Goal: Information Seeking & Learning: Learn about a topic

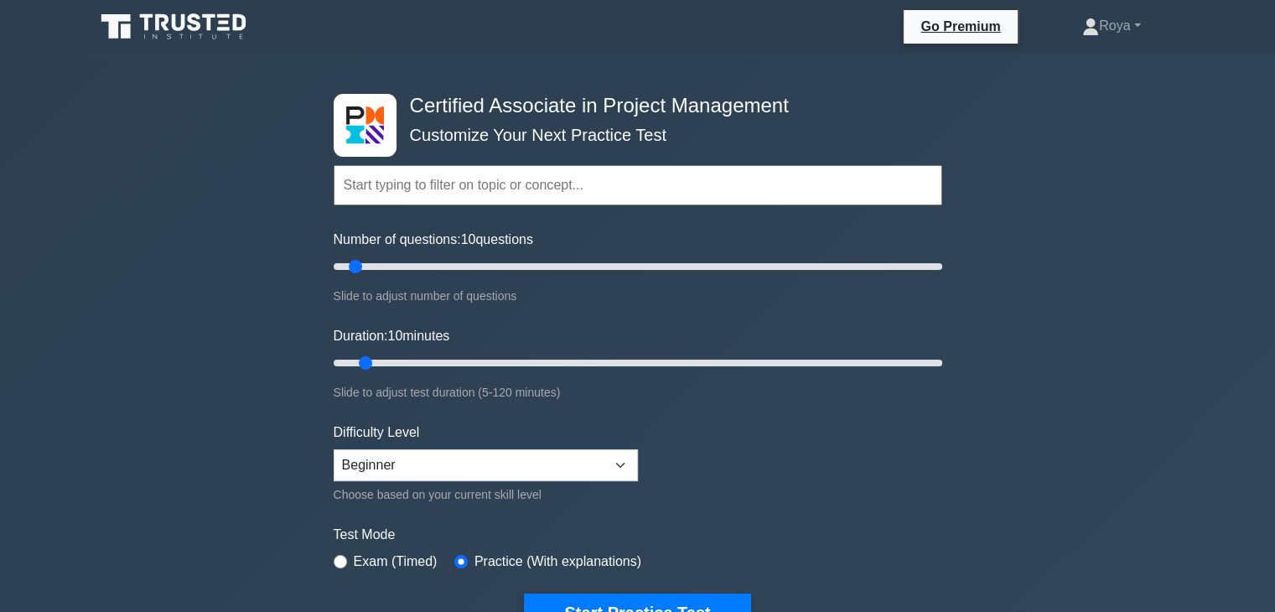
drag, startPoint x: 1647, startPoint y: 1, endPoint x: 196, endPoint y: 27, distance: 1451.5
click at [196, 27] on icon at bounding box center [175, 27] width 161 height 32
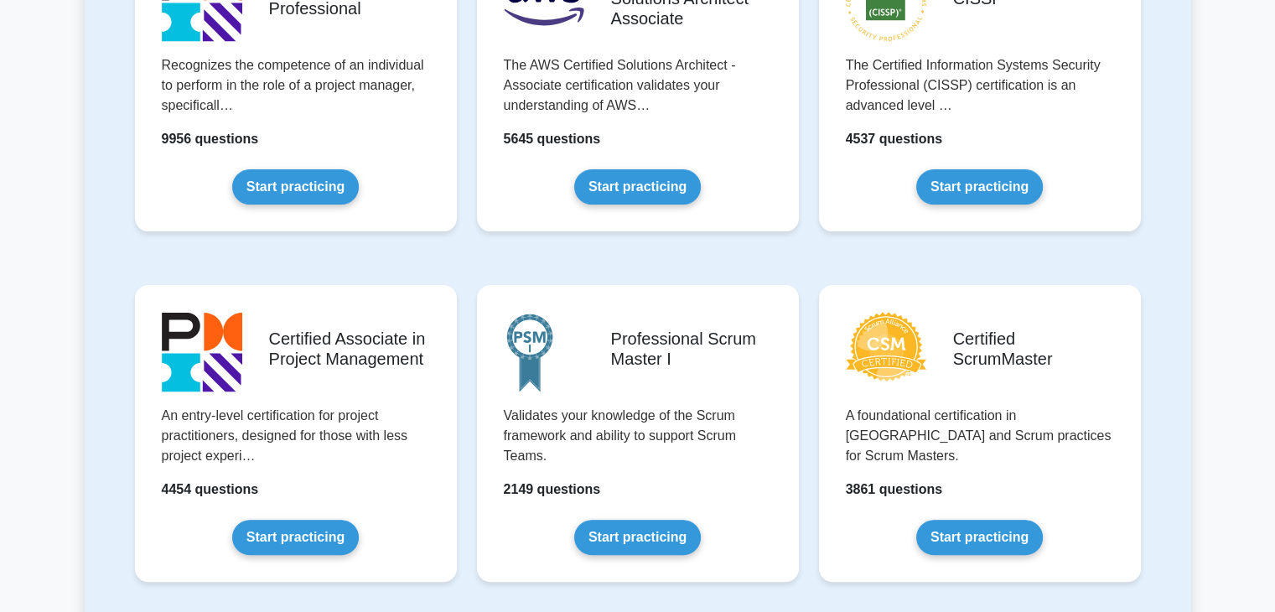
scroll to position [438, 0]
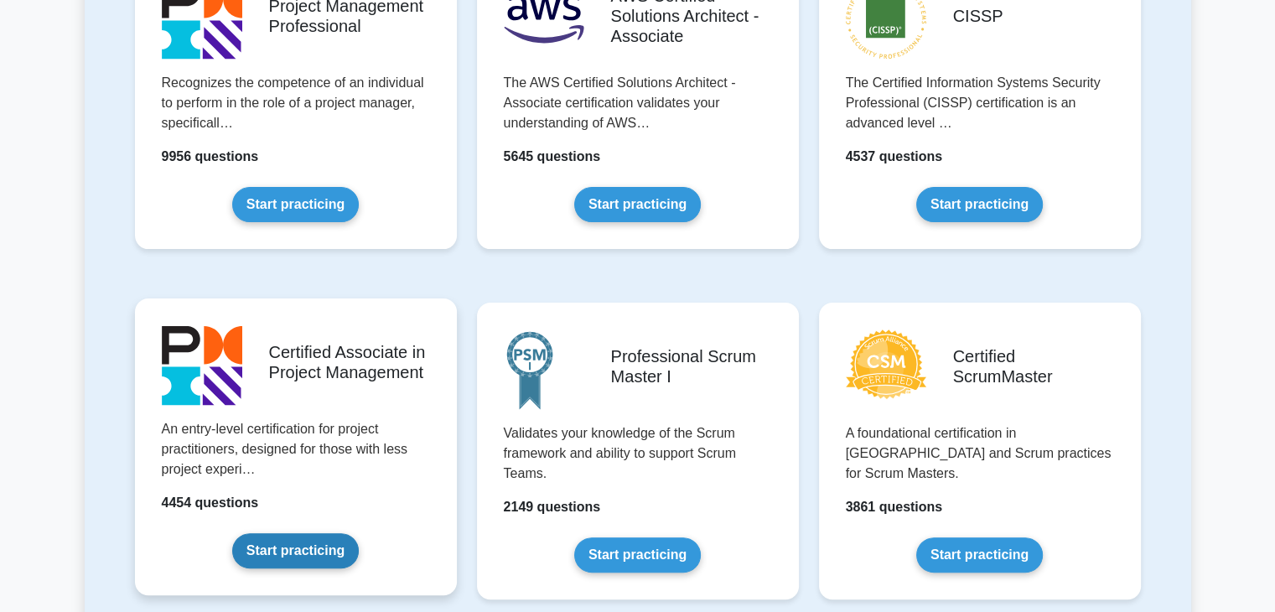
click at [315, 546] on link "Start practicing" at bounding box center [295, 550] width 127 height 35
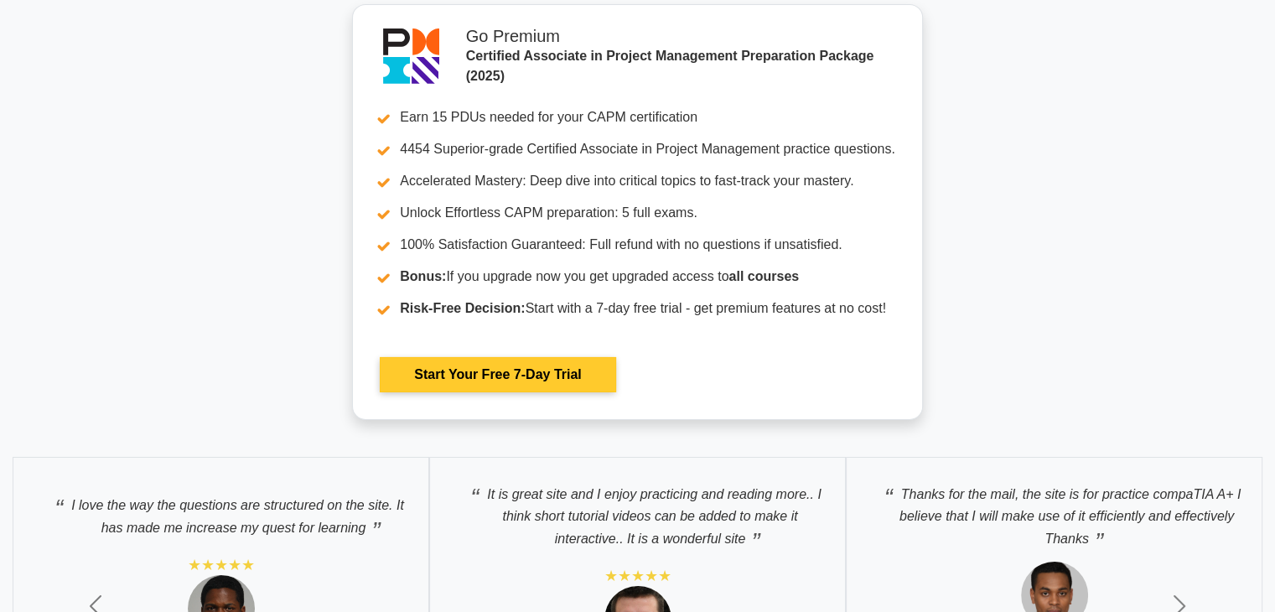
scroll to position [5671, 0]
